Goal: Task Accomplishment & Management: Use online tool/utility

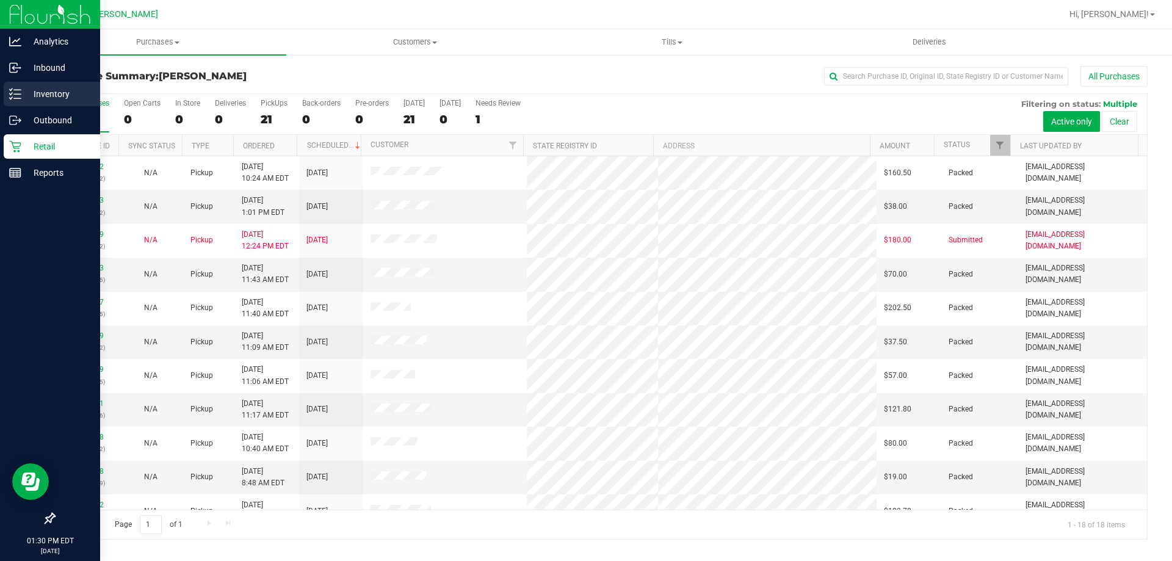
click at [23, 95] on p "Inventory" at bounding box center [57, 94] width 73 height 15
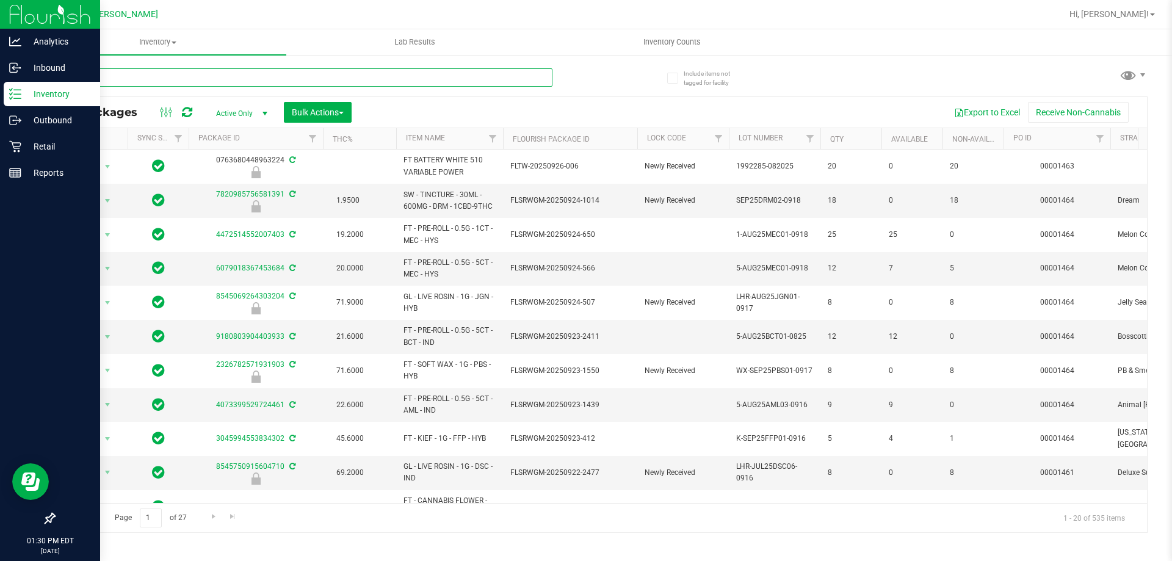
click at [101, 77] on input "text" at bounding box center [303, 77] width 499 height 18
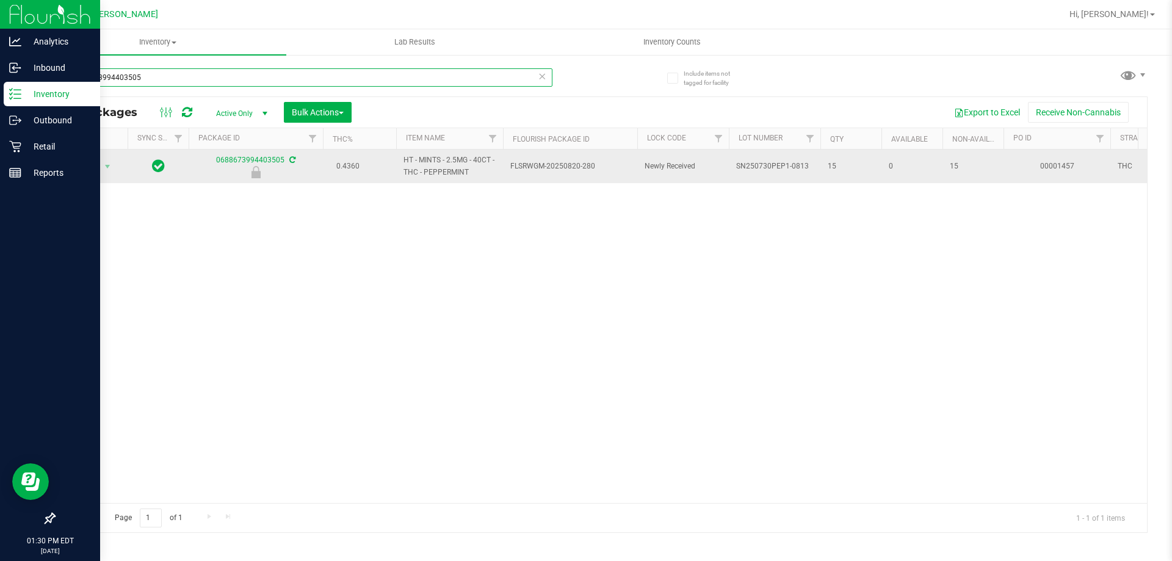
type input "0688673994403505"
click at [99, 167] on span "Action" at bounding box center [83, 166] width 33 height 17
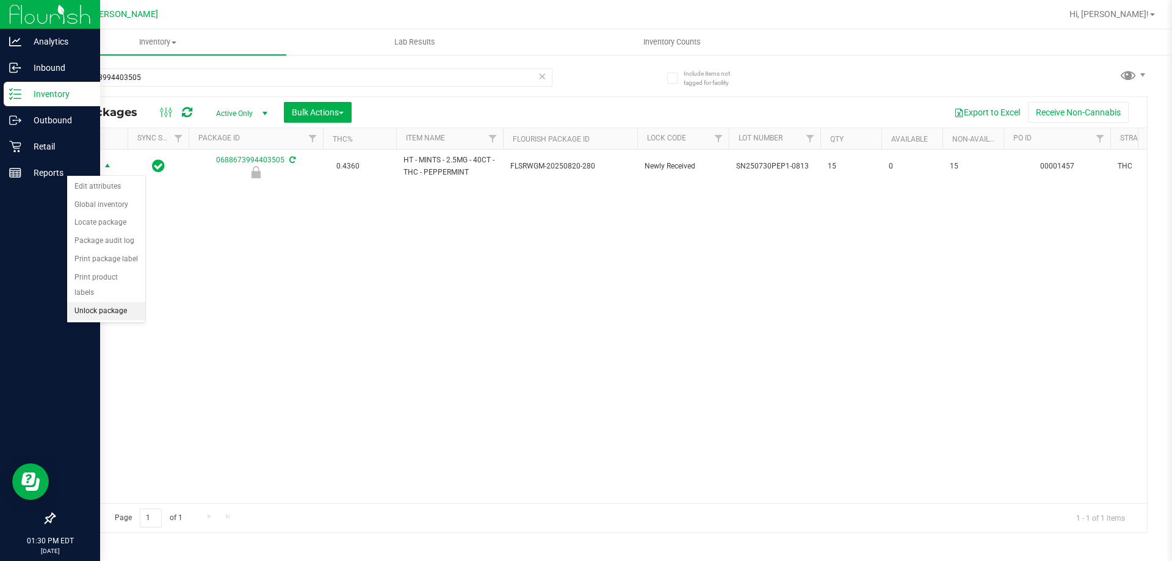
click at [104, 302] on li "Unlock package" at bounding box center [106, 311] width 78 height 18
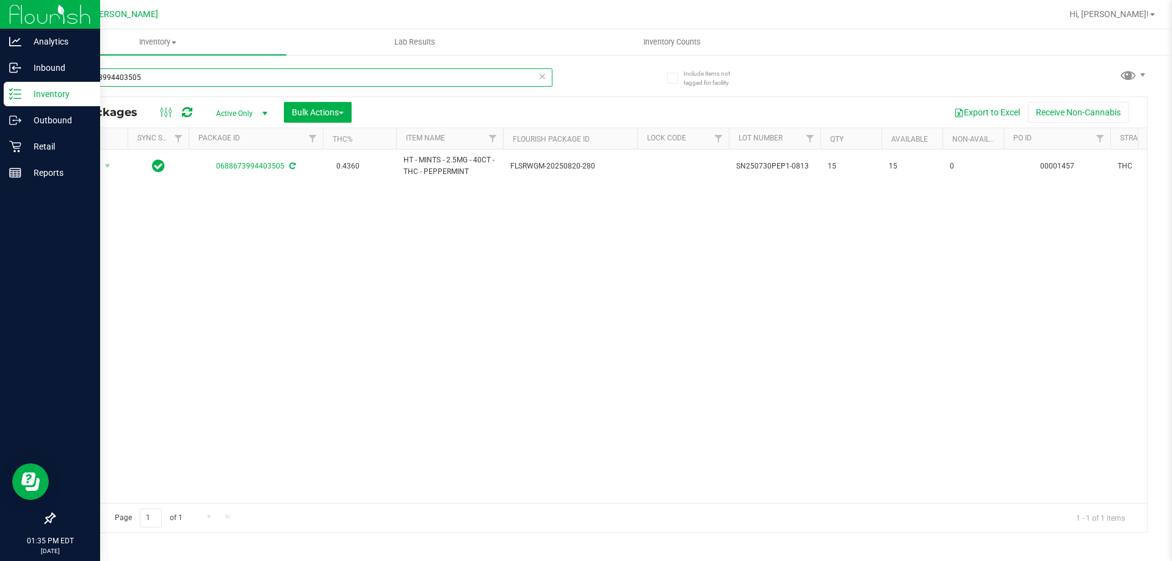
click at [172, 78] on input "0688673994403505" at bounding box center [303, 77] width 499 height 18
type input "0"
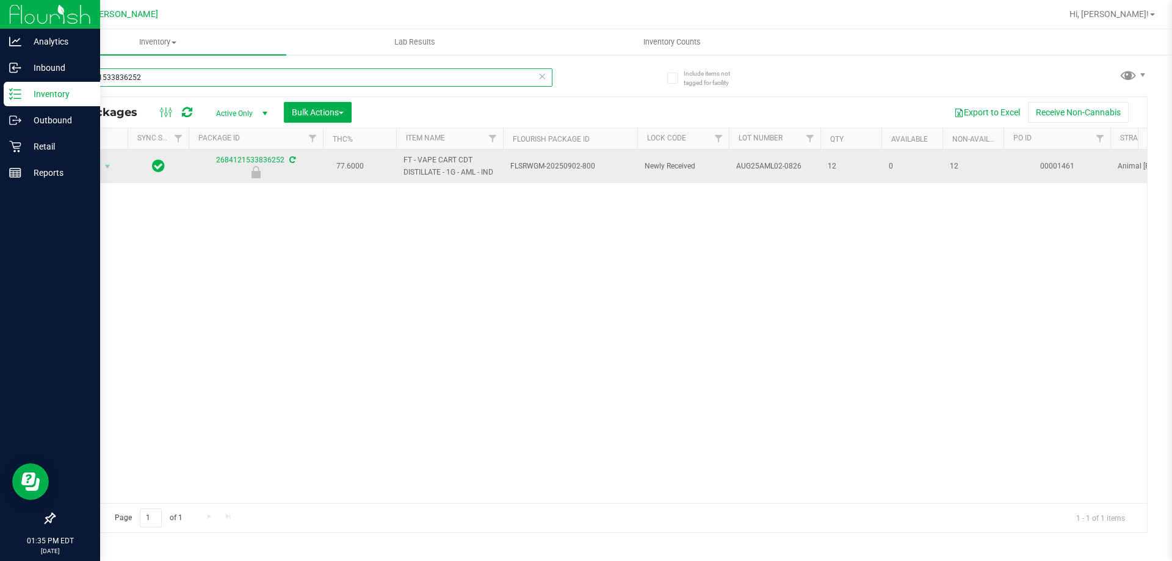
type input "2684121533836252"
click at [76, 173] on span "Action" at bounding box center [83, 166] width 33 height 17
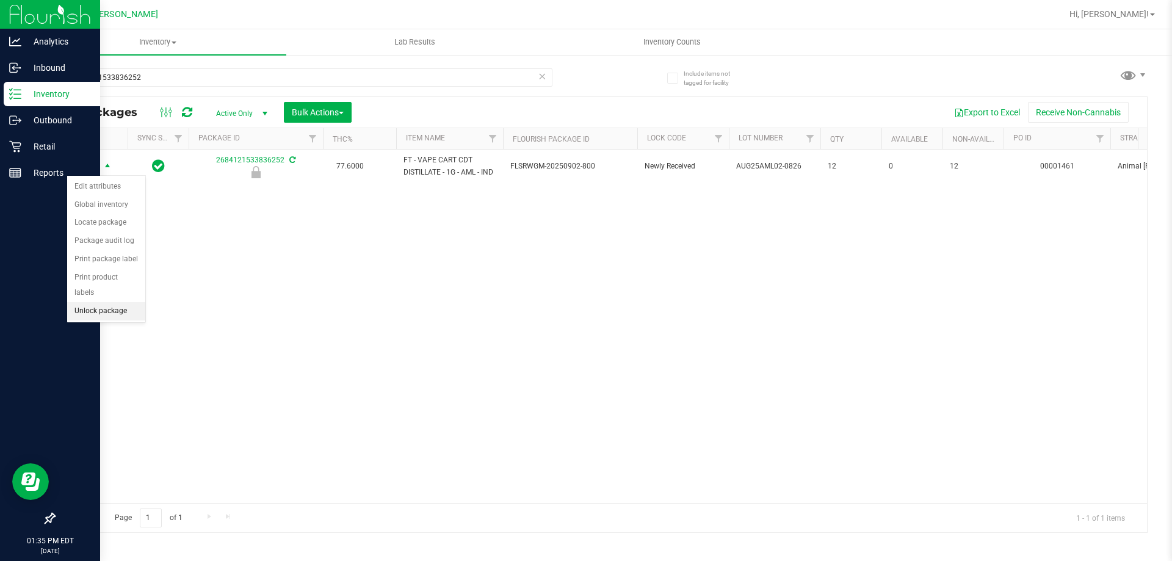
click at [115, 302] on li "Unlock package" at bounding box center [106, 311] width 78 height 18
